Goal: Task Accomplishment & Management: Complete application form

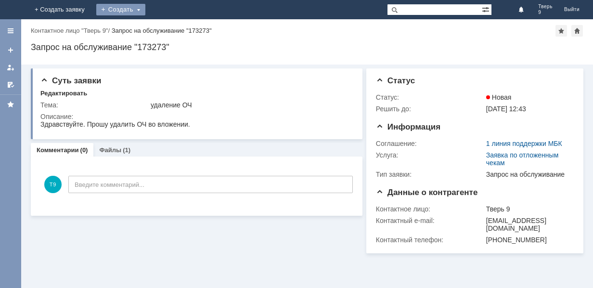
click at [145, 9] on div "Создать" at bounding box center [120, 10] width 49 height 12
click at [171, 29] on link "Заявка" at bounding box center [134, 29] width 73 height 12
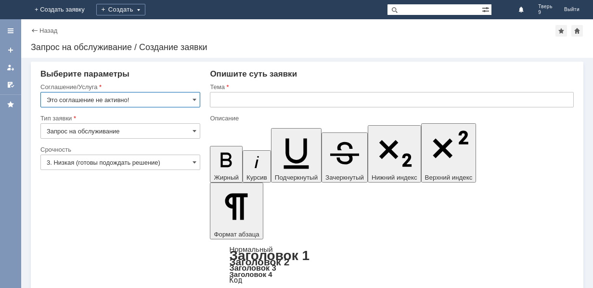
click at [167, 97] on input "Это соглашение не активно!" at bounding box center [120, 99] width 160 height 15
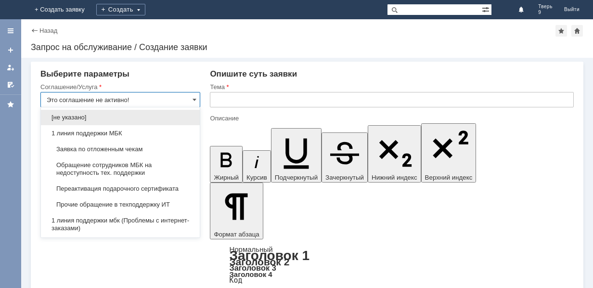
click at [136, 150] on span "Заявка по отложенным чекам" at bounding box center [120, 149] width 147 height 8
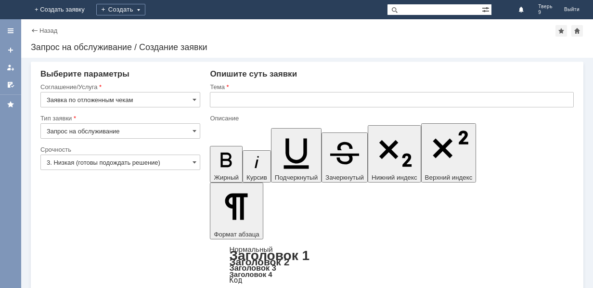
type input "Заявка по отложенным чекам"
click at [258, 99] on input "text" at bounding box center [392, 99] width 364 height 15
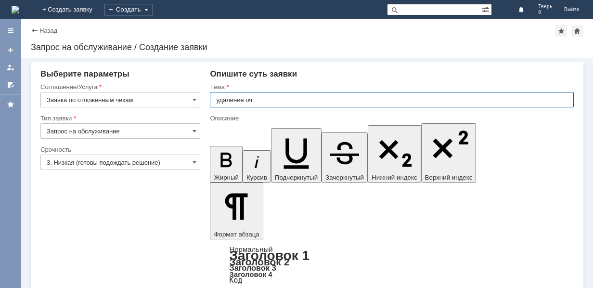
type input "удаление оч"
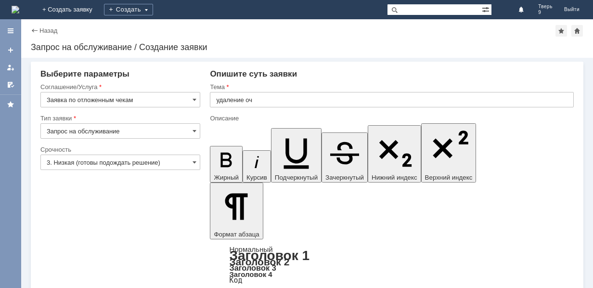
drag, startPoint x: 248, startPoint y: 222, endPoint x: 40, endPoint y: 64, distance: 261.4
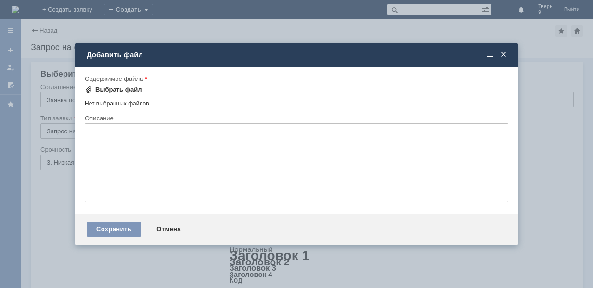
click at [124, 90] on div "Выбрать файл" at bounding box center [118, 90] width 47 height 8
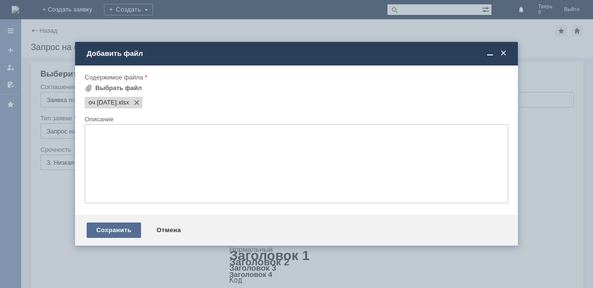
click at [117, 228] on div "Сохранить" at bounding box center [114, 229] width 54 height 15
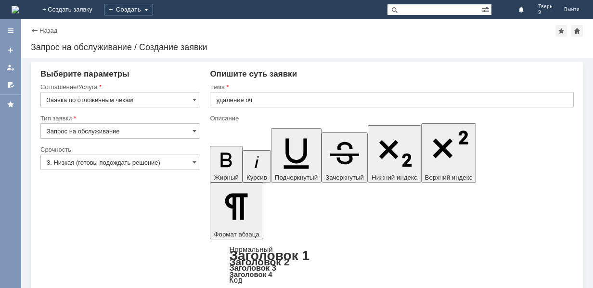
scroll to position [29, 0]
